Goal: Task Accomplishment & Management: Manage account settings

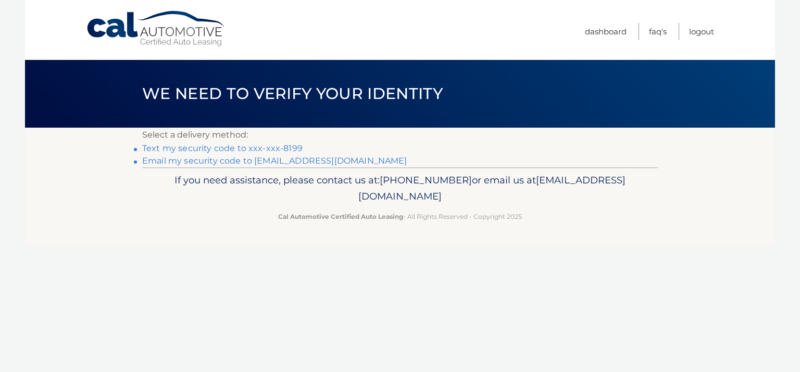
click at [245, 147] on link "Text my security code to xxx-xxx-8199" at bounding box center [222, 148] width 160 height 10
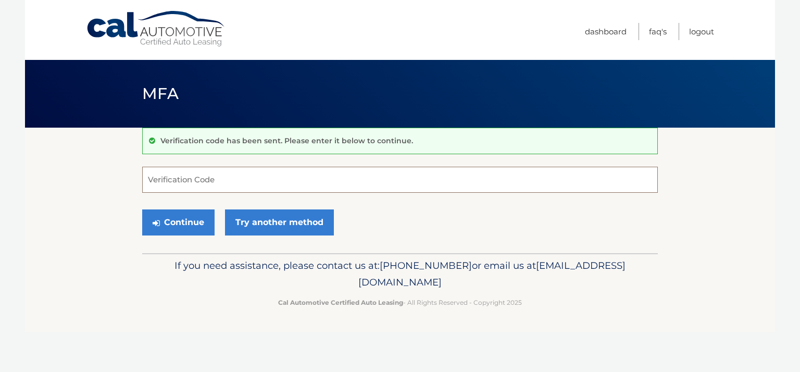
click at [173, 178] on input "Verification Code" at bounding box center [400, 180] width 516 height 26
type input "848579"
click at [188, 224] on button "Continue" at bounding box center [178, 222] width 72 height 26
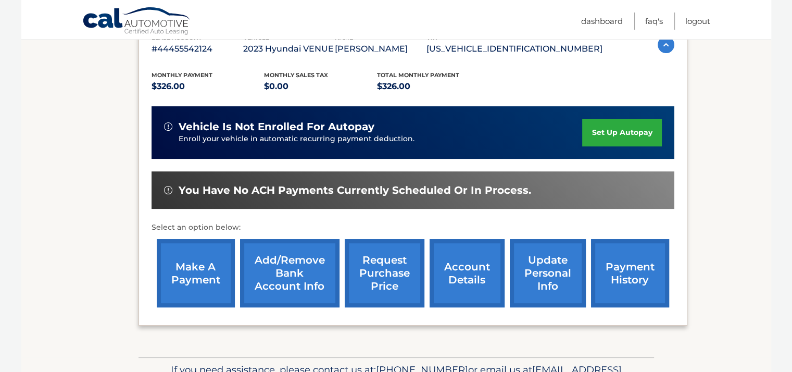
scroll to position [258, 0]
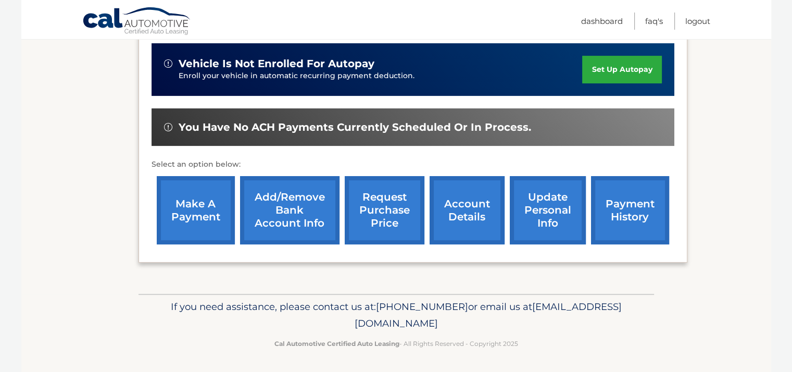
click at [190, 212] on link "make a payment" at bounding box center [196, 210] width 78 height 68
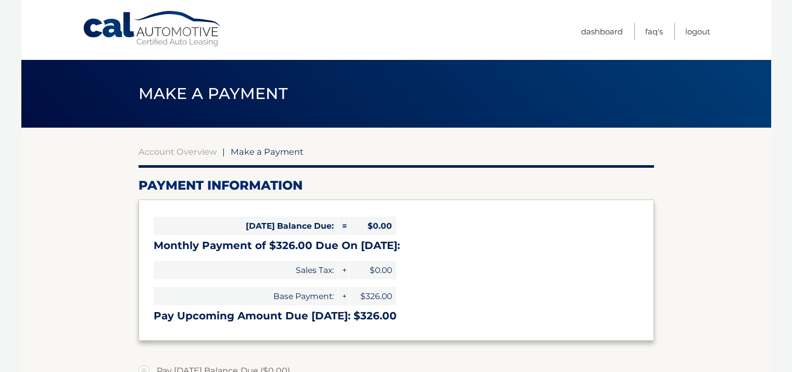
select select "ODExNmIwZWUtYzA5ZC00ZWZiLTliZDItN2NiNzFmODRlNjZk"
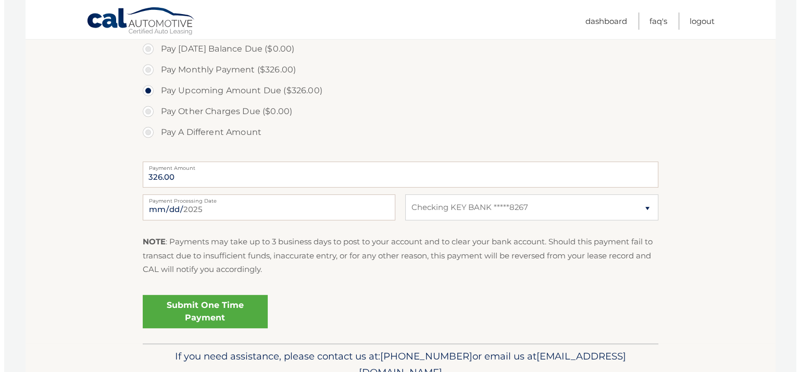
scroll to position [333, 0]
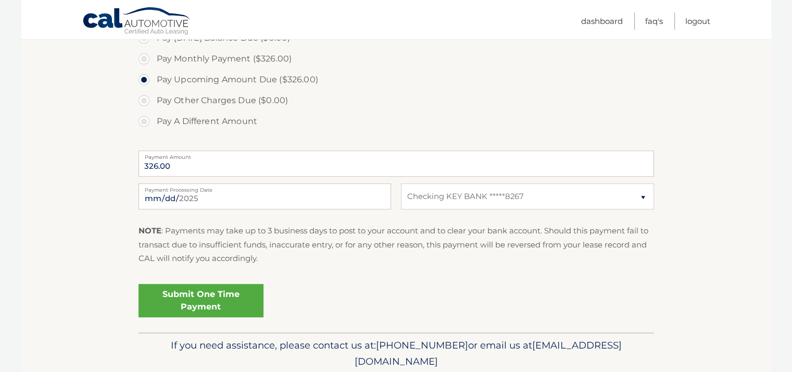
click at [184, 304] on link "Submit One Time Payment" at bounding box center [201, 300] width 125 height 33
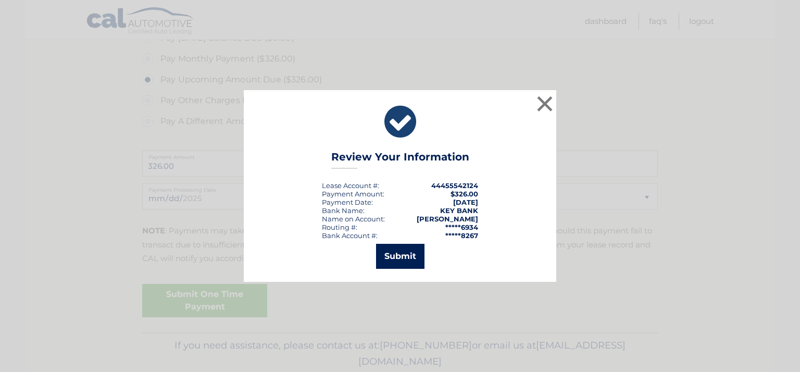
click at [412, 255] on button "Submit" at bounding box center [400, 256] width 48 height 25
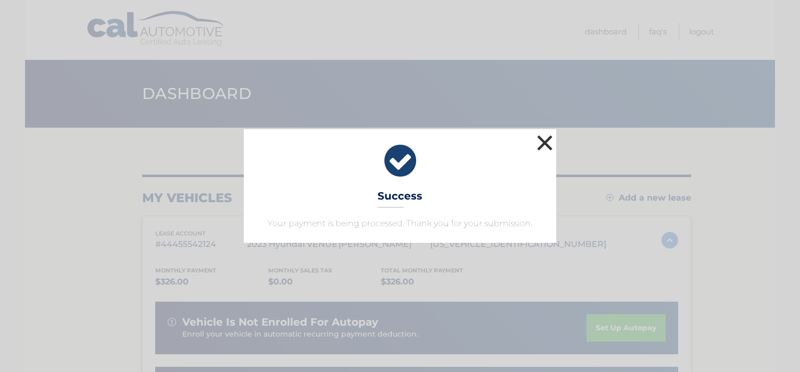
click at [538, 139] on button "×" at bounding box center [544, 142] width 21 height 21
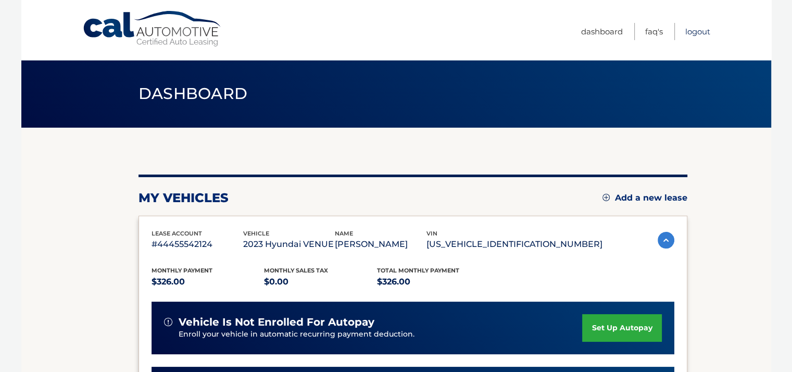
click at [697, 28] on link "Logout" at bounding box center [697, 31] width 25 height 17
